Goal: Transaction & Acquisition: Purchase product/service

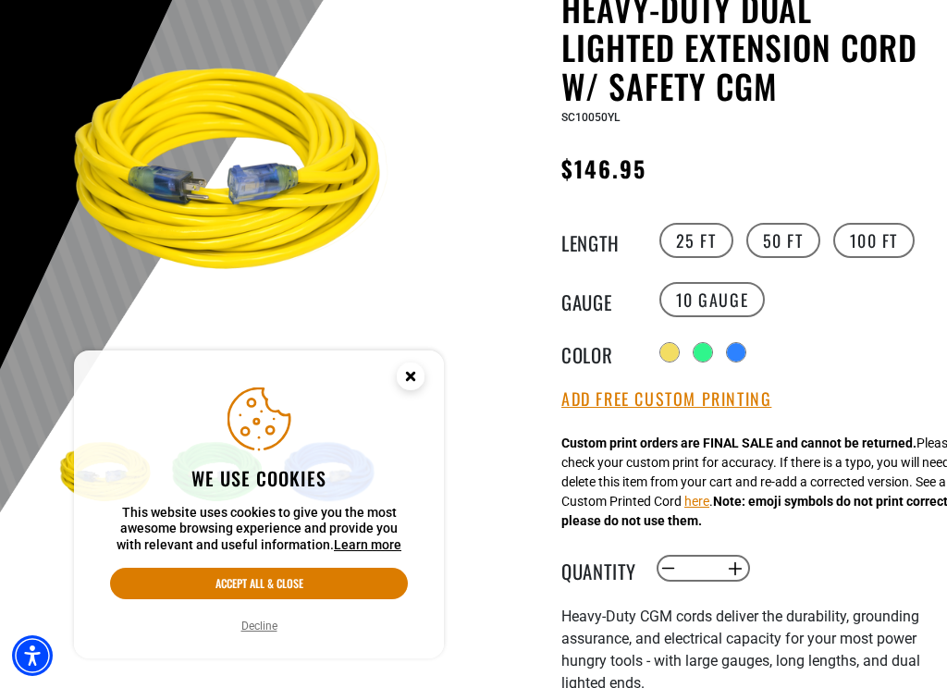
scroll to position [212, 0]
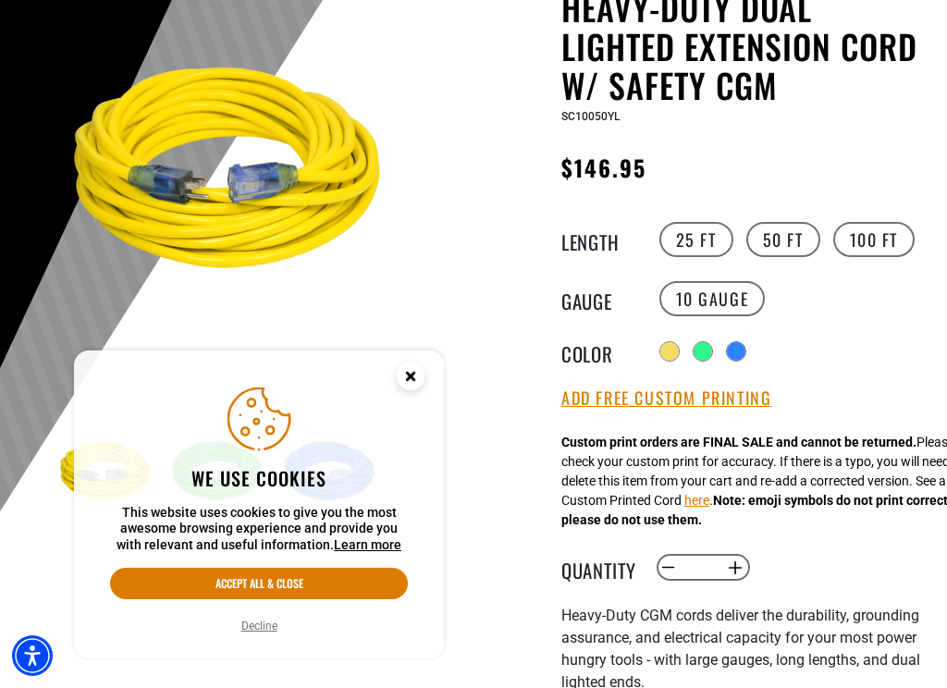
click at [700, 245] on label "25 FT" at bounding box center [696, 239] width 74 height 35
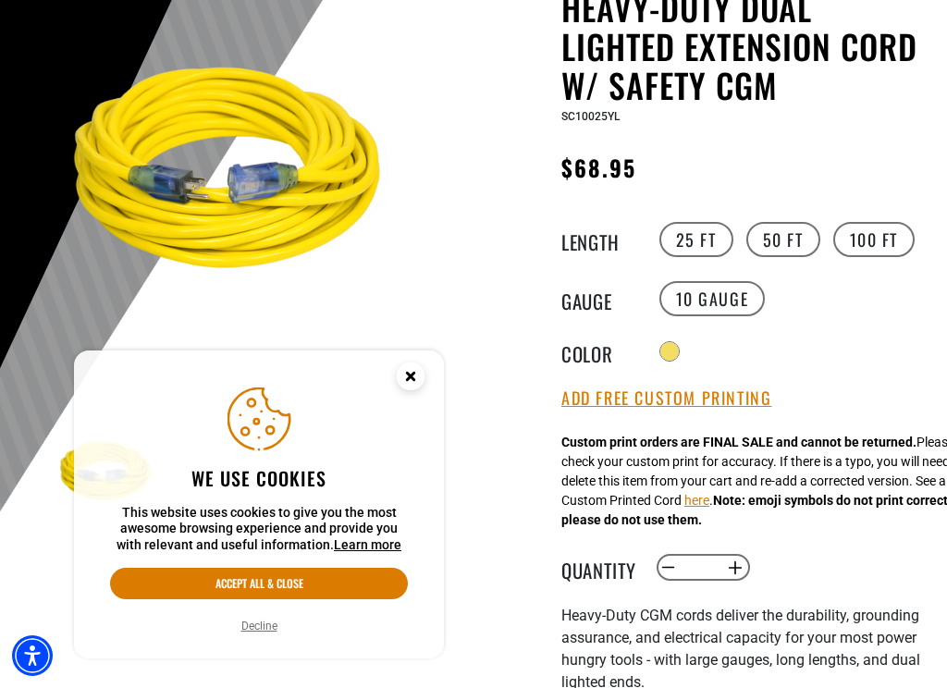
click at [403, 370] on circle "Close this option" at bounding box center [411, 376] width 28 height 28
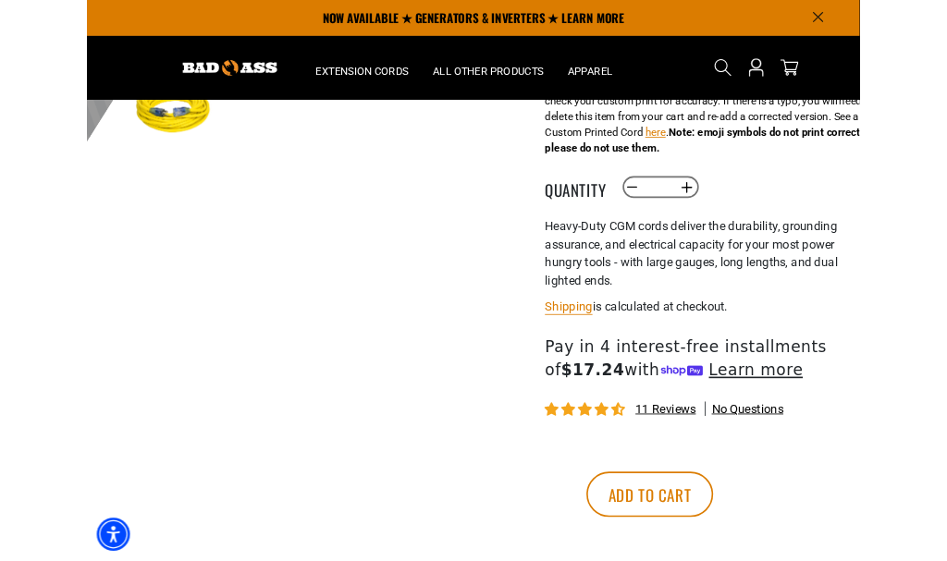
scroll to position [548, 0]
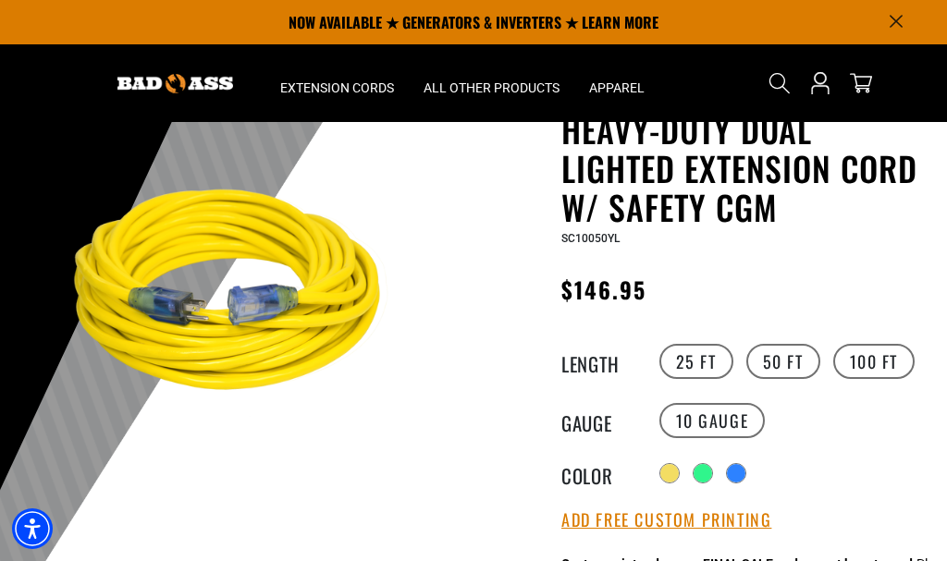
scroll to position [79, 0]
